Goal: Check status: Check status

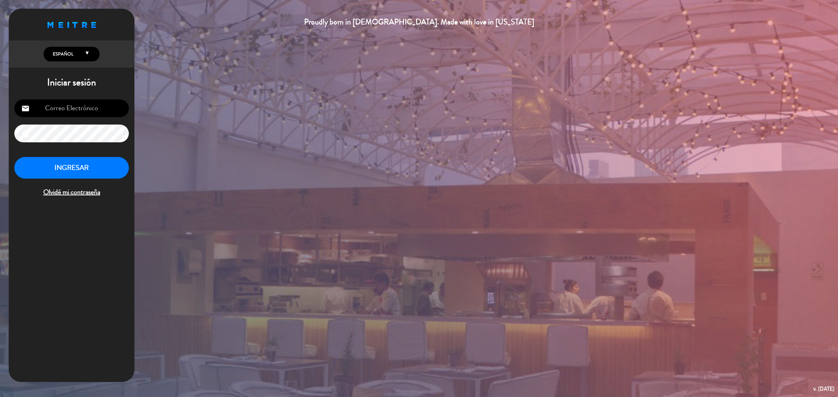
type input "[EMAIL_ADDRESS][DOMAIN_NAME]"
click at [103, 164] on button "INGRESAR" at bounding box center [71, 168] width 115 height 22
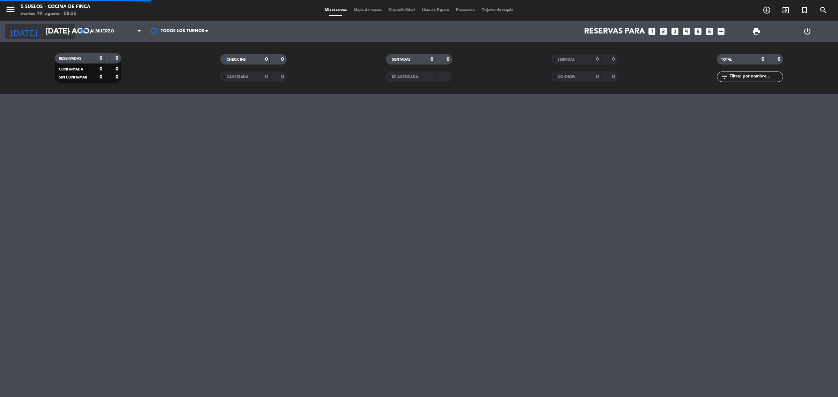
click at [42, 30] on input "[DATE]" at bounding box center [90, 32] width 97 height 16
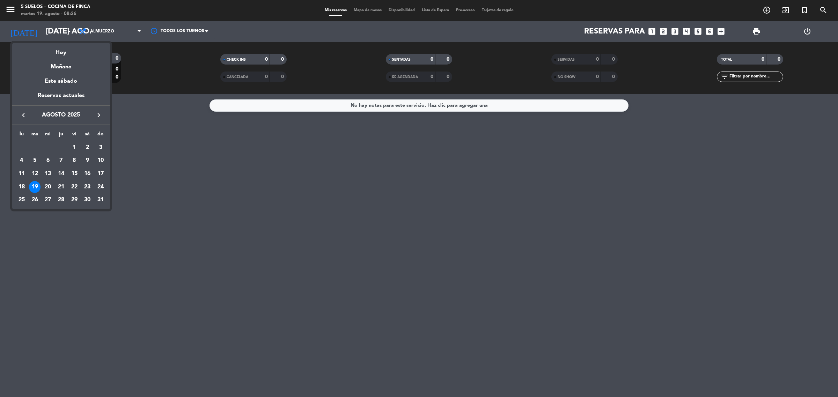
click at [10, 11] on div at bounding box center [419, 198] width 838 height 397
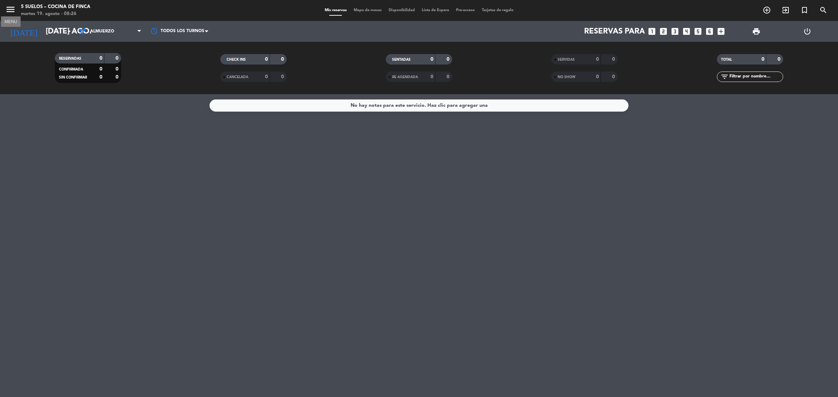
click at [10, 11] on icon "menu" at bounding box center [10, 9] width 10 height 10
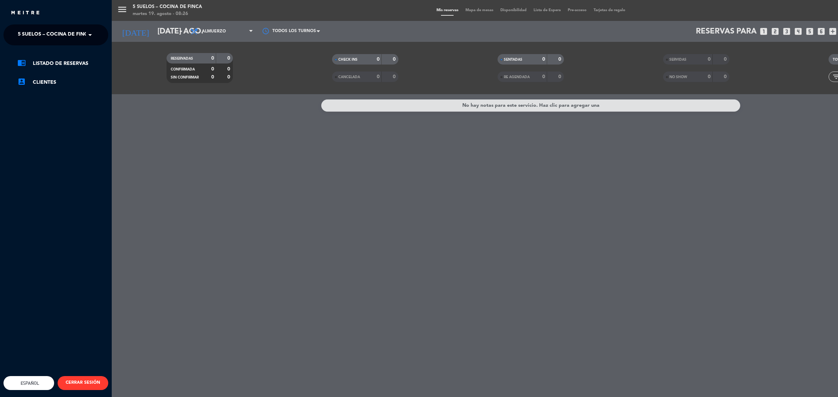
click at [88, 34] on span at bounding box center [92, 35] width 12 height 15
click at [86, 69] on div "FINCA VICTORIA – TURISMO" at bounding box center [56, 64] width 104 height 10
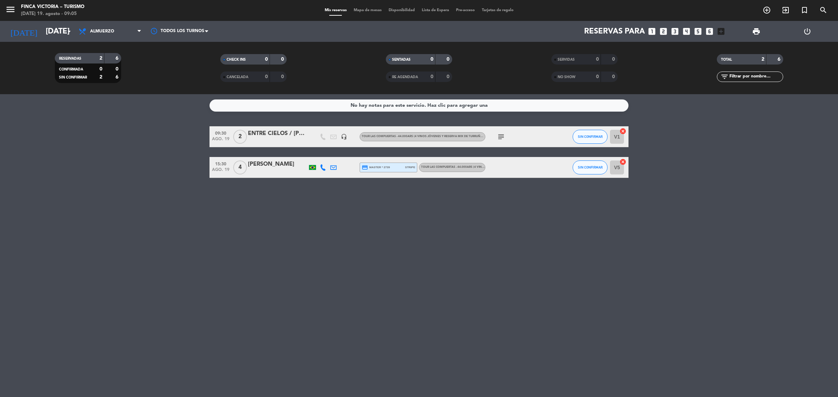
drag, startPoint x: 0, startPoint y: 0, endPoint x: 293, endPoint y: 236, distance: 376.4
click at [293, 236] on div "No hay notas para este servicio. Haz clic para agregar una 09:30 [DATE] 2 ENTRE…" at bounding box center [419, 245] width 838 height 303
click at [42, 28] on input "[DATE]" at bounding box center [90, 32] width 97 height 16
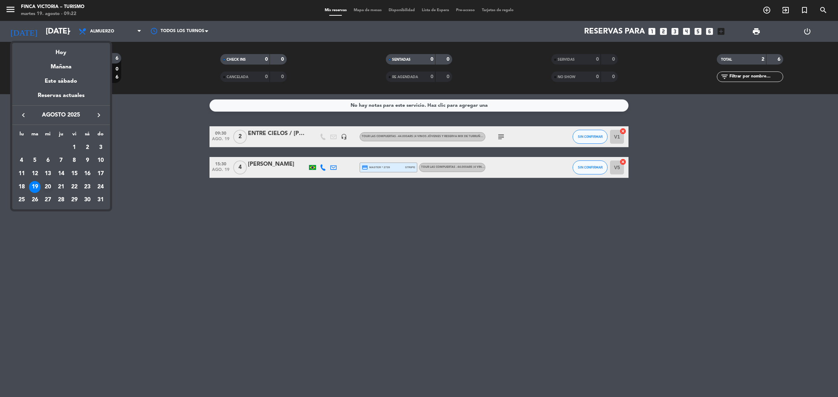
click at [47, 183] on div "20" at bounding box center [48, 187] width 12 height 12
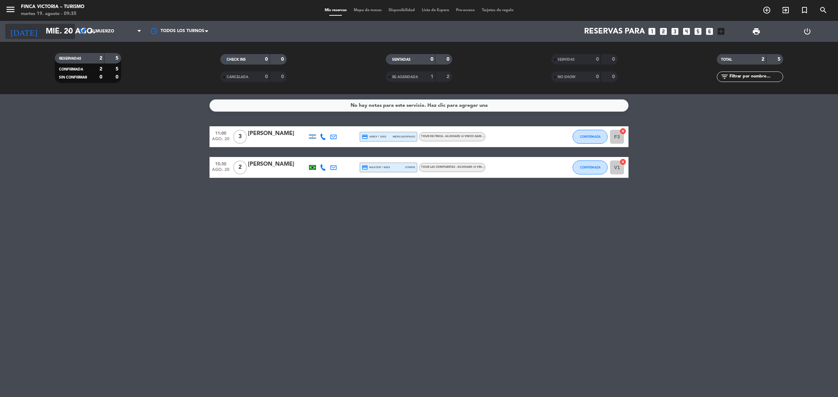
click at [49, 36] on input "mié. 20 ago." at bounding box center [90, 32] width 97 height 16
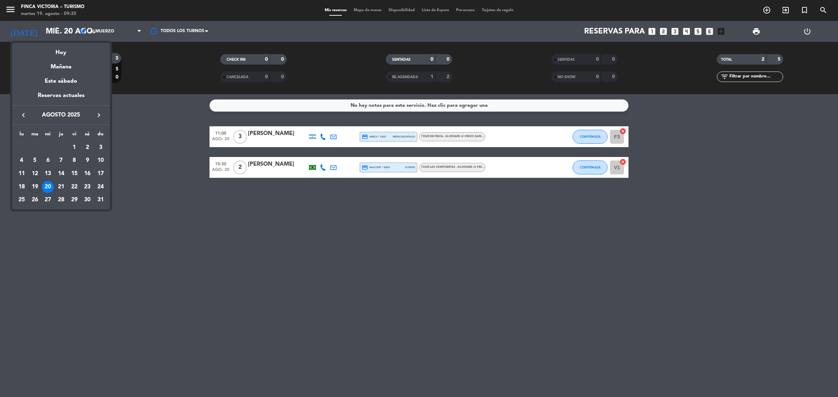
click at [37, 174] on div "12" at bounding box center [35, 174] width 12 height 12
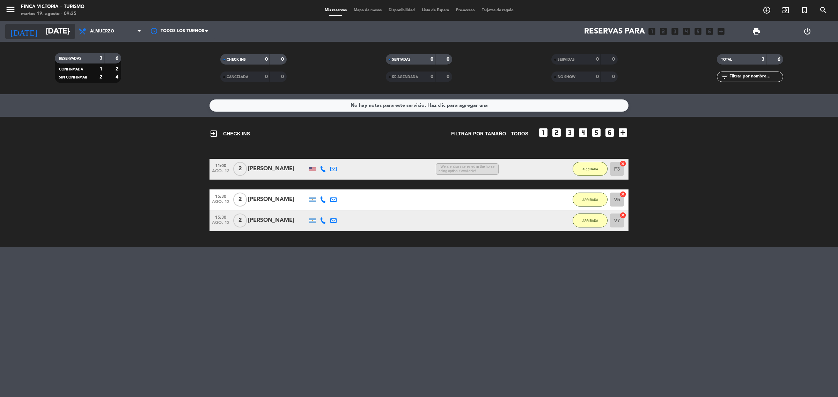
click at [42, 31] on input "[DATE]" at bounding box center [90, 32] width 97 height 16
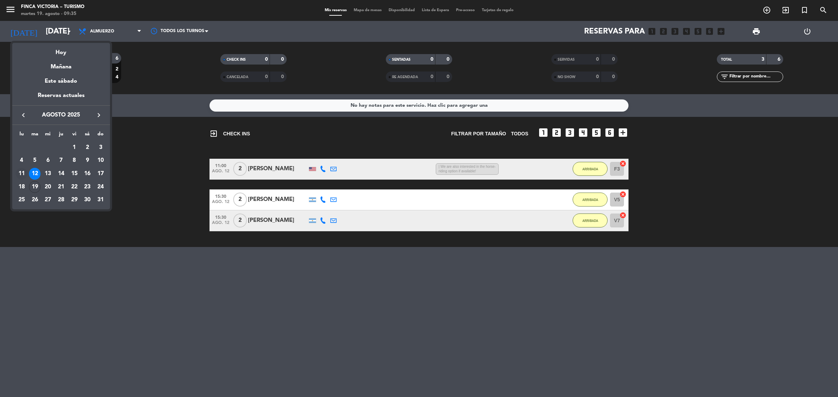
click at [18, 173] on div "11" at bounding box center [22, 174] width 12 height 12
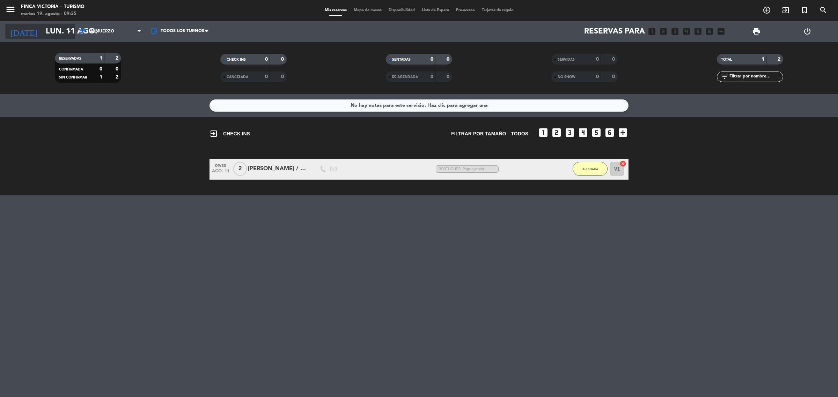
click at [42, 28] on input "lun. 11 ago." at bounding box center [90, 32] width 97 height 16
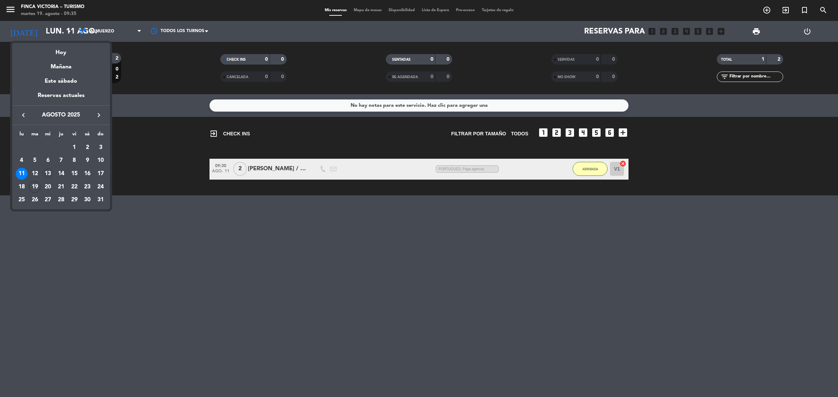
click at [48, 169] on div "13" at bounding box center [48, 174] width 12 height 12
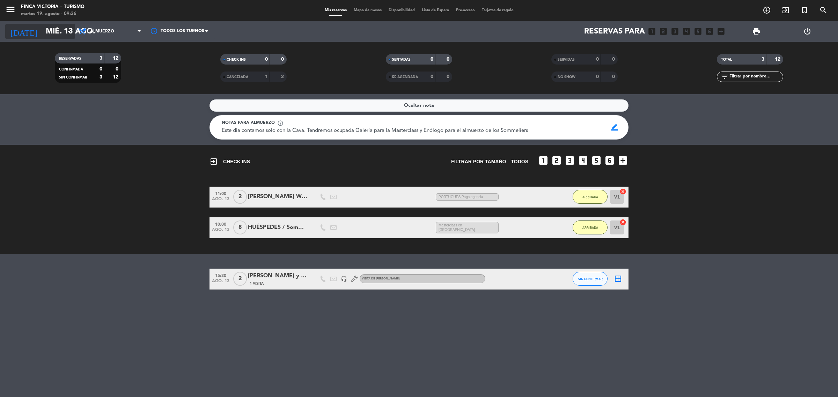
click at [42, 31] on input "mié. 13 ago." at bounding box center [90, 32] width 97 height 16
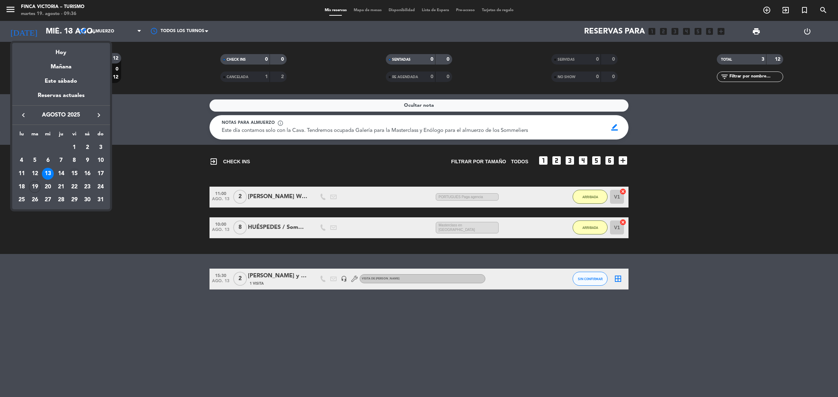
click at [72, 171] on div "15" at bounding box center [74, 174] width 12 height 12
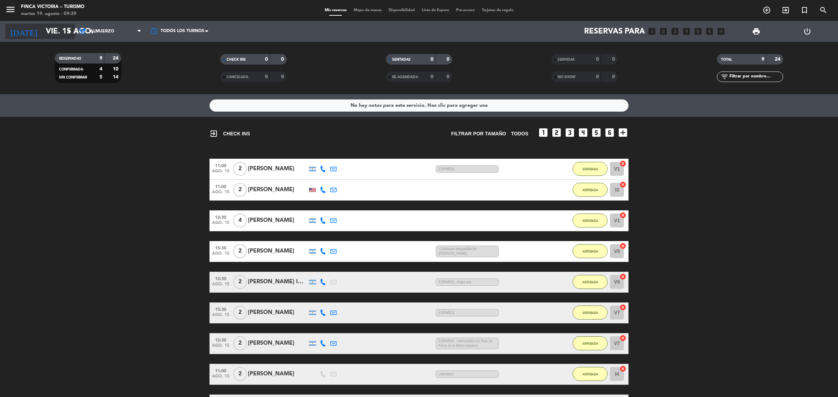
click at [42, 31] on input "vie. 15 ago." at bounding box center [90, 32] width 97 height 16
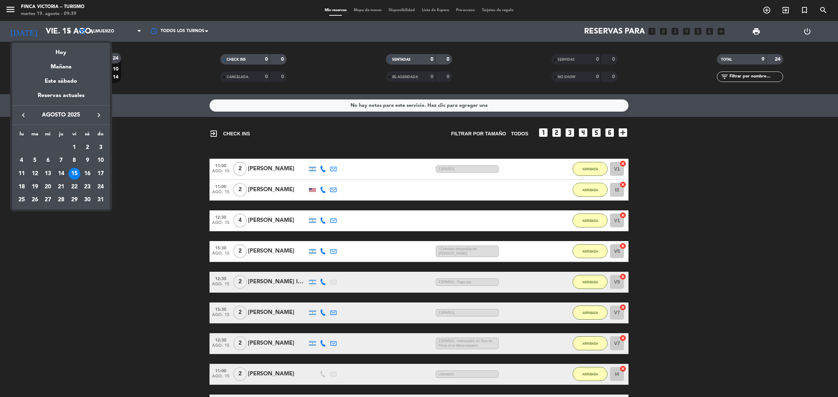
click at [61, 172] on div "14" at bounding box center [61, 174] width 12 height 12
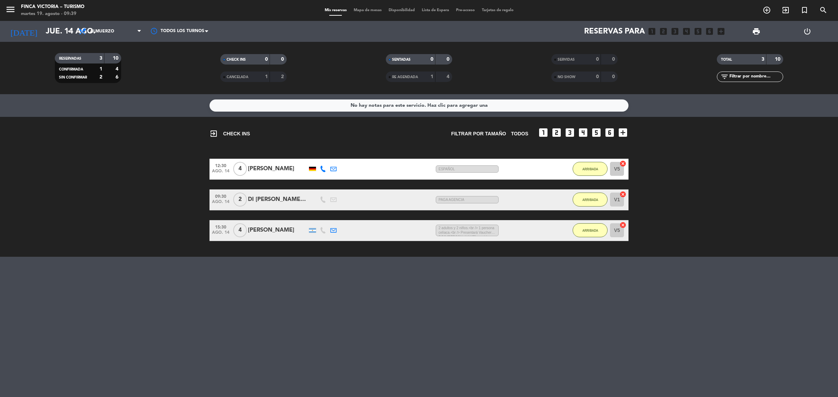
click at [57, 22] on div "[DATE] [DATE] arrow_drop_down" at bounding box center [40, 31] width 70 height 21
click at [53, 28] on input "jue. 14 ago." at bounding box center [90, 32] width 97 height 16
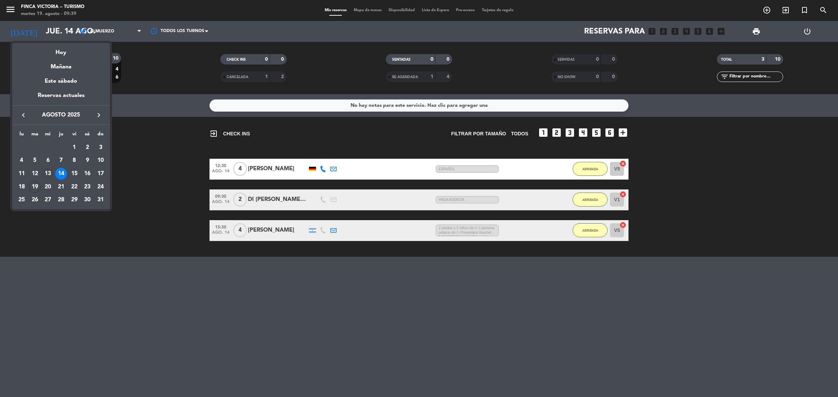
click at [51, 172] on div "13" at bounding box center [48, 174] width 12 height 12
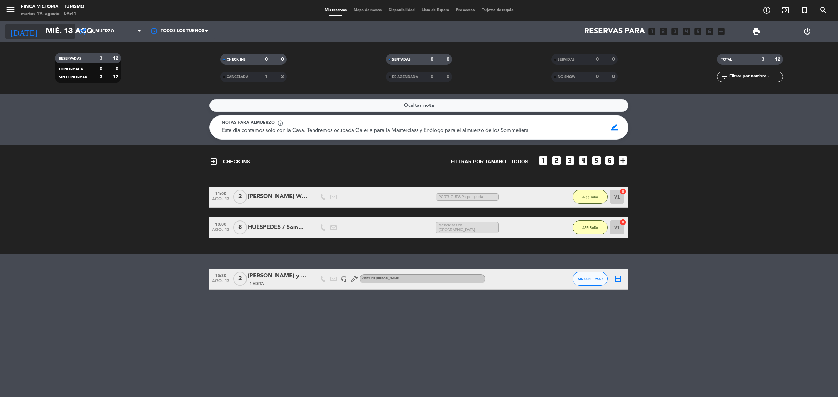
click at [42, 27] on input "mié. 13 ago." at bounding box center [90, 32] width 97 height 16
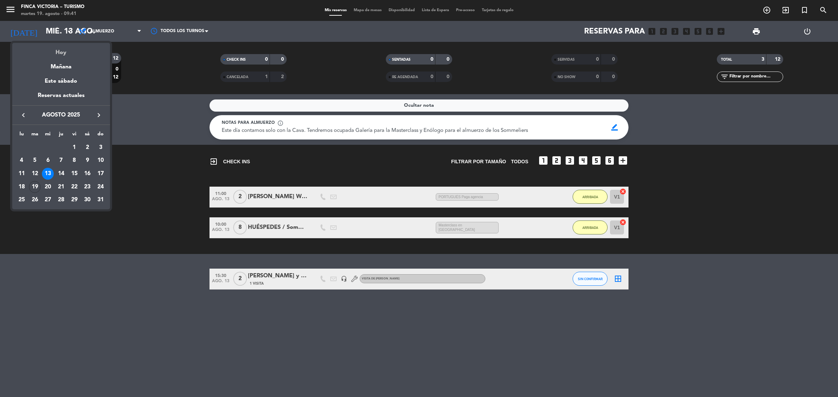
click at [64, 53] on div "Hoy" at bounding box center [61, 50] width 98 height 14
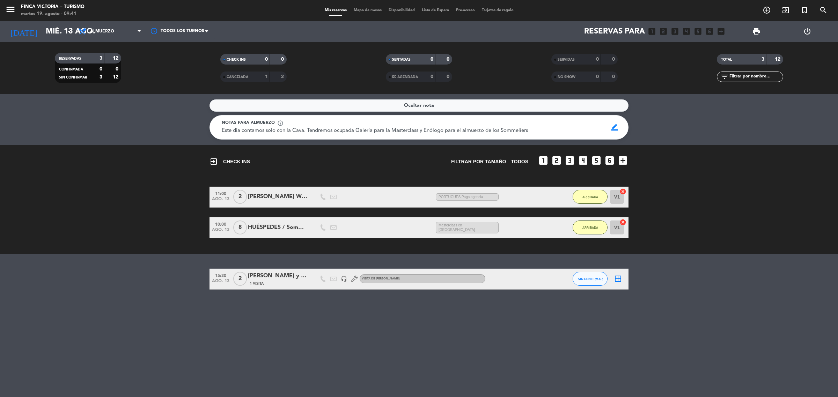
type input "[DATE]"
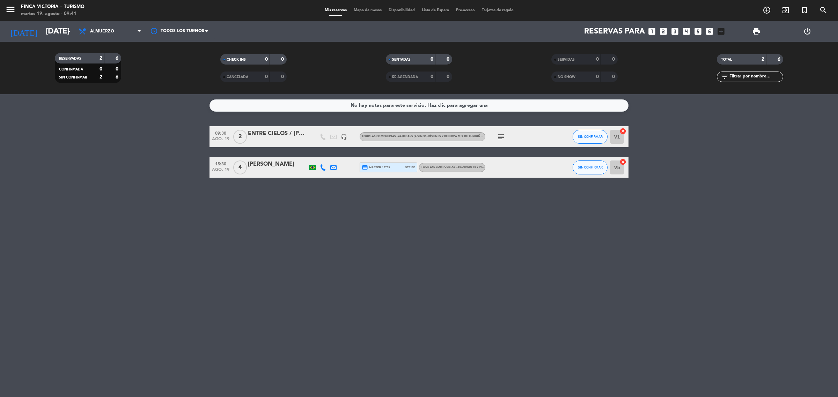
click at [283, 134] on div "ENTRE CIELOS / [PERSON_NAME]" at bounding box center [277, 133] width 59 height 9
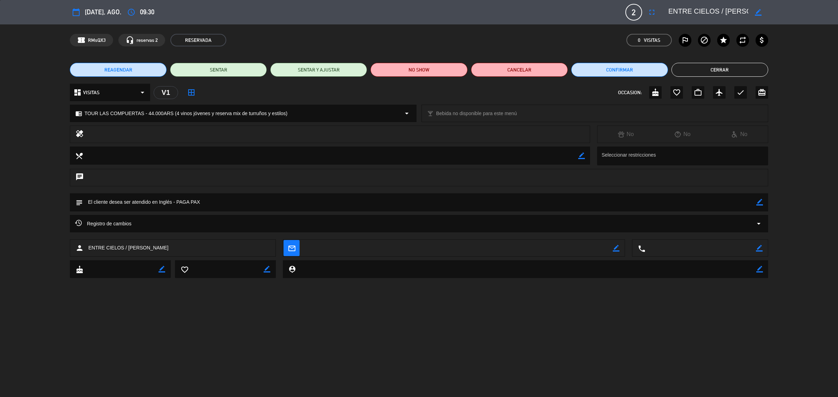
click at [746, 71] on button "Cerrar" at bounding box center [719, 70] width 97 height 14
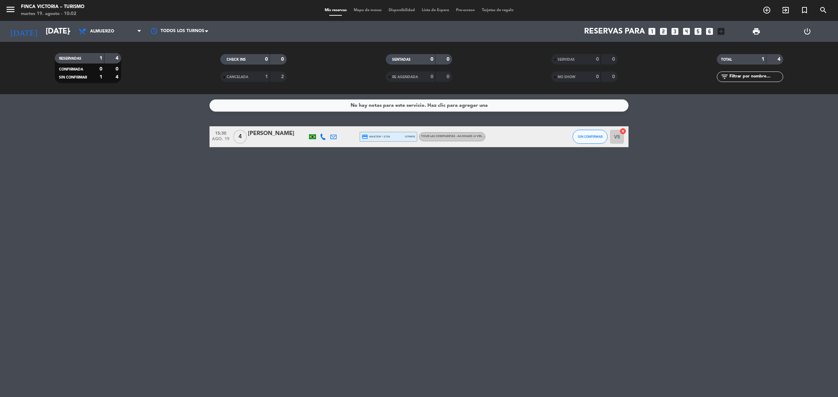
click at [260, 133] on div "[PERSON_NAME]" at bounding box center [277, 133] width 59 height 9
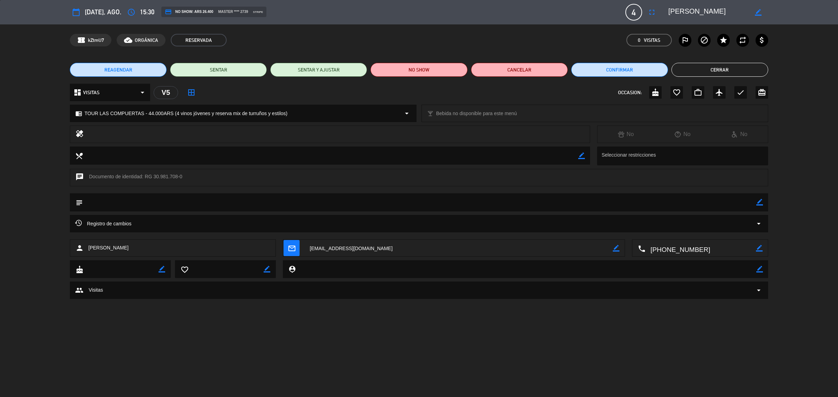
click at [728, 72] on button "Cerrar" at bounding box center [719, 70] width 97 height 14
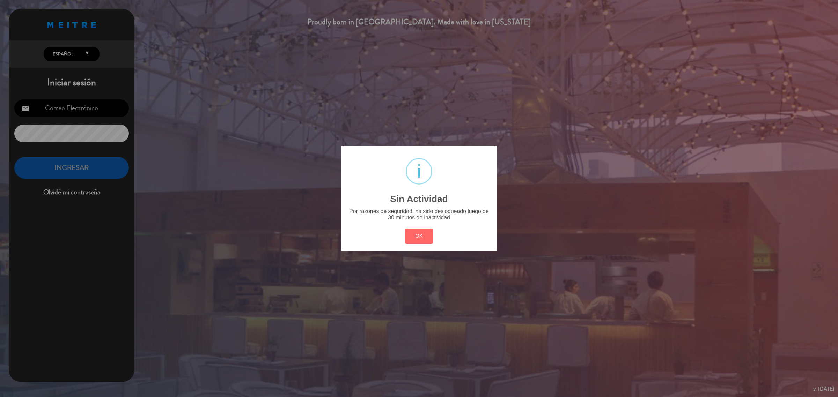
type input "[EMAIL_ADDRESS][DOMAIN_NAME]"
